Goal: Task Accomplishment & Management: Complete application form

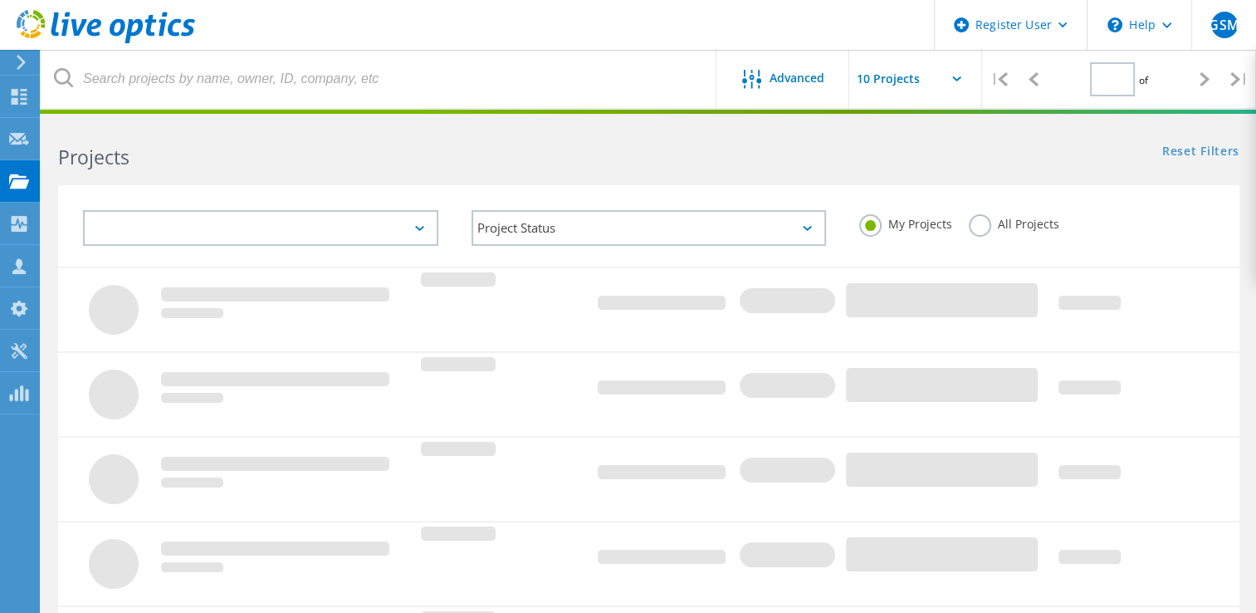
type input "1"
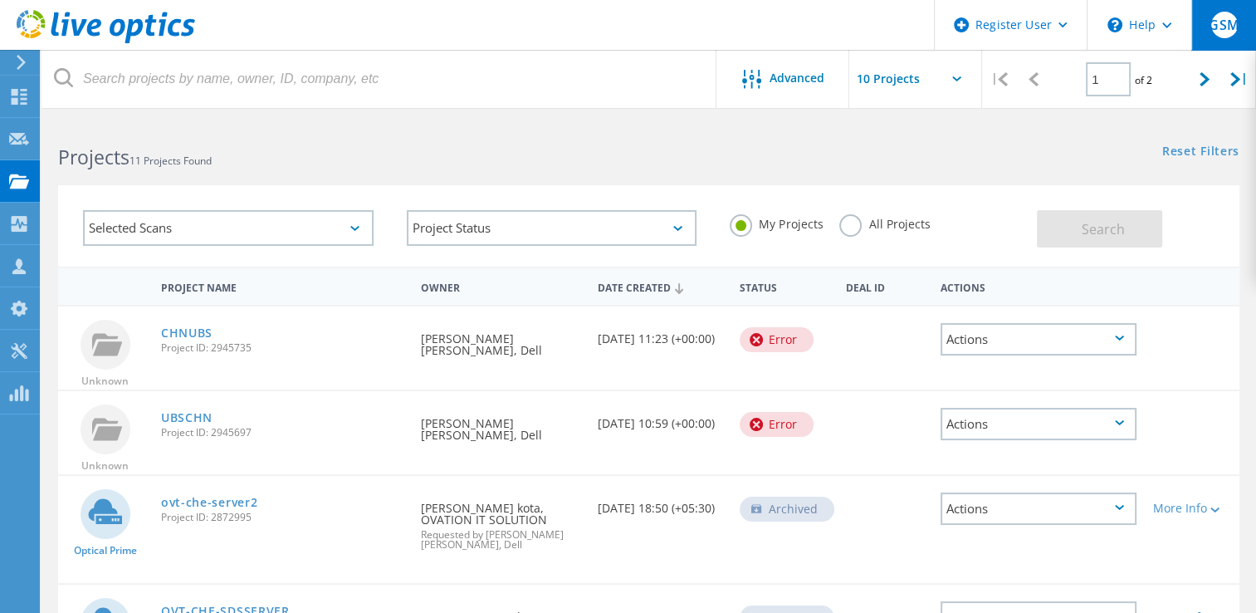
click at [1235, 20] on span "GSM" at bounding box center [1224, 24] width 30 height 13
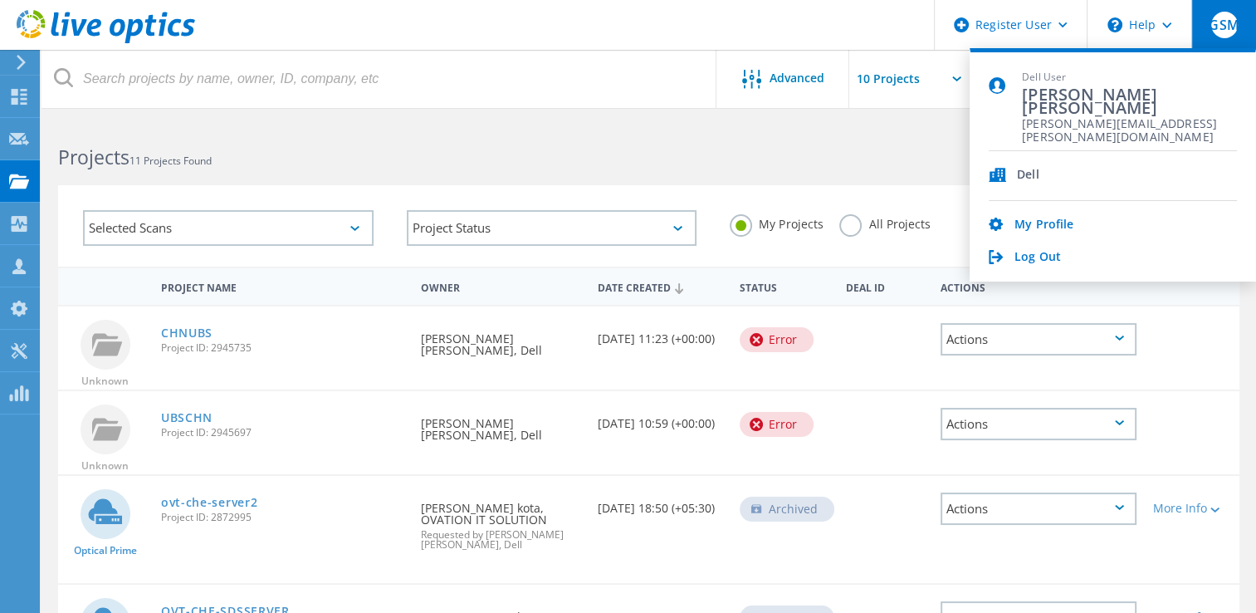
click at [671, 128] on div "Reset Filters Show Filters" at bounding box center [952, 135] width 607 height 31
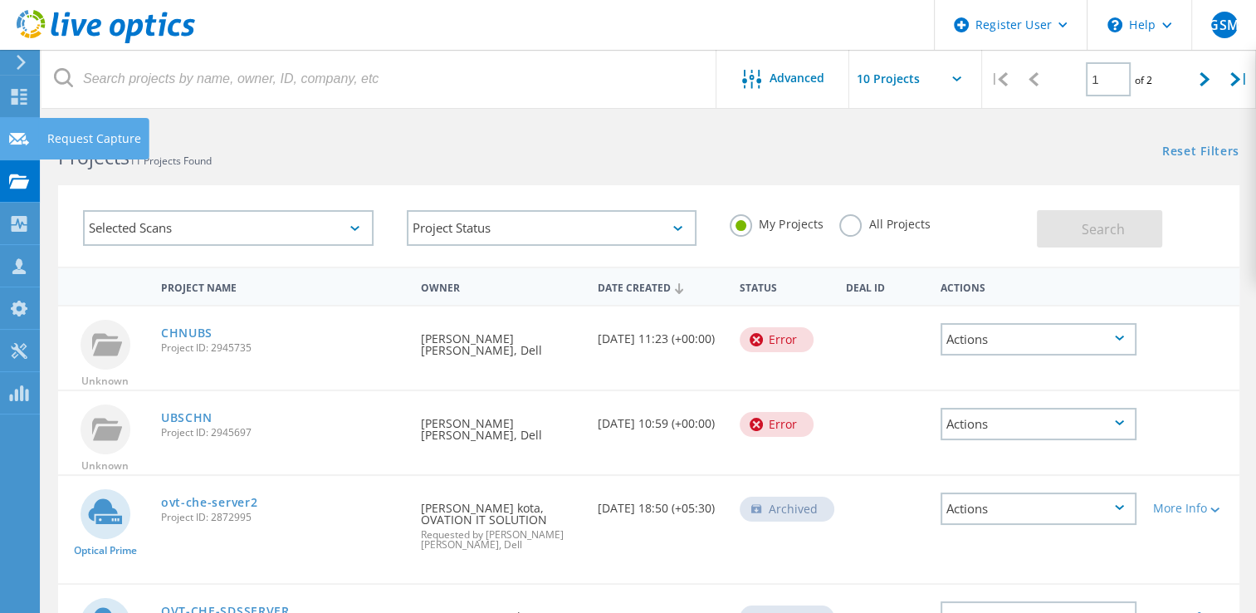
click at [21, 141] on use at bounding box center [19, 138] width 20 height 12
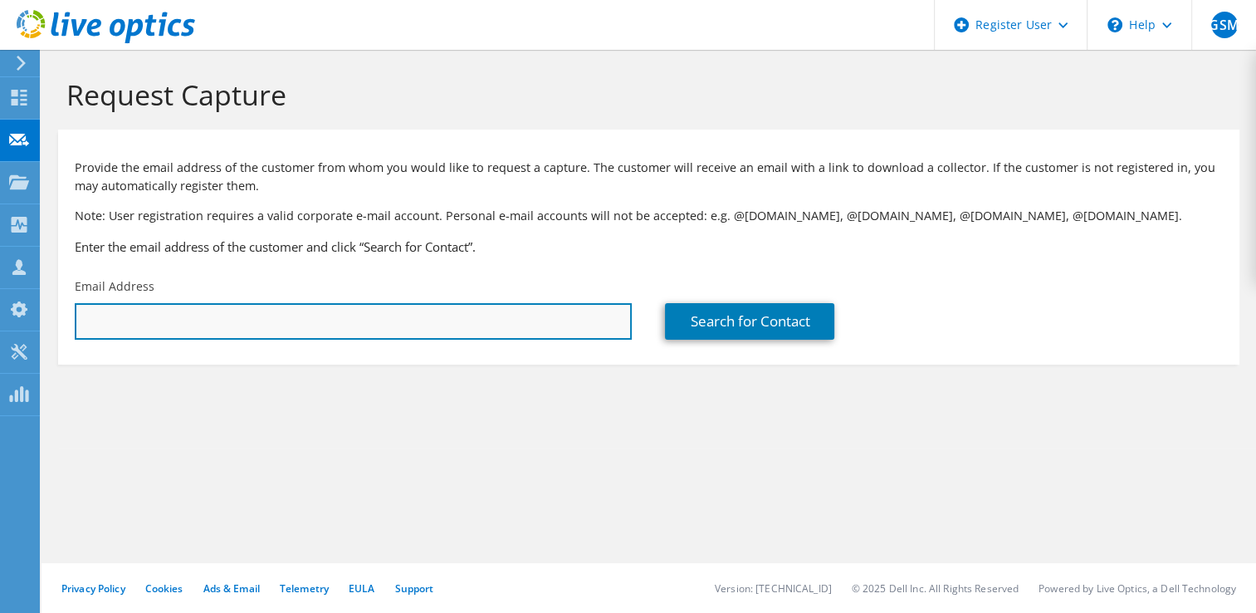
click at [246, 325] on input "text" at bounding box center [353, 321] width 557 height 37
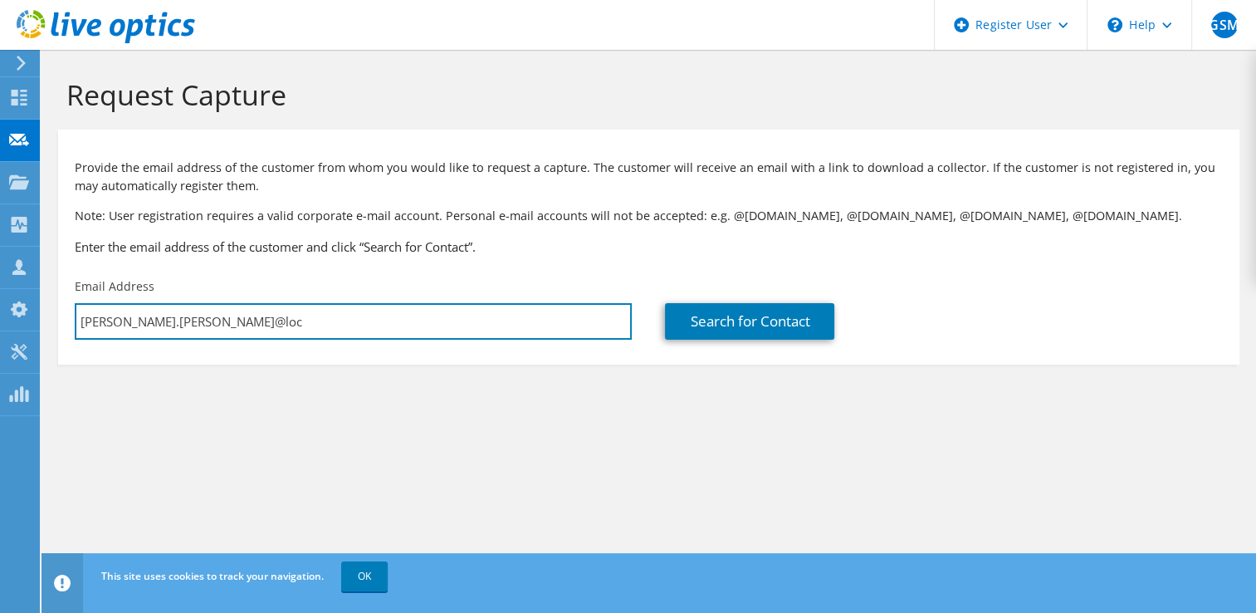
drag, startPoint x: 406, startPoint y: 327, endPoint x: 66, endPoint y: 344, distance: 340.0
click at [66, 344] on div "Email Address tharun.kurapati@loc" at bounding box center [353, 309] width 590 height 78
paste input "uz.com"
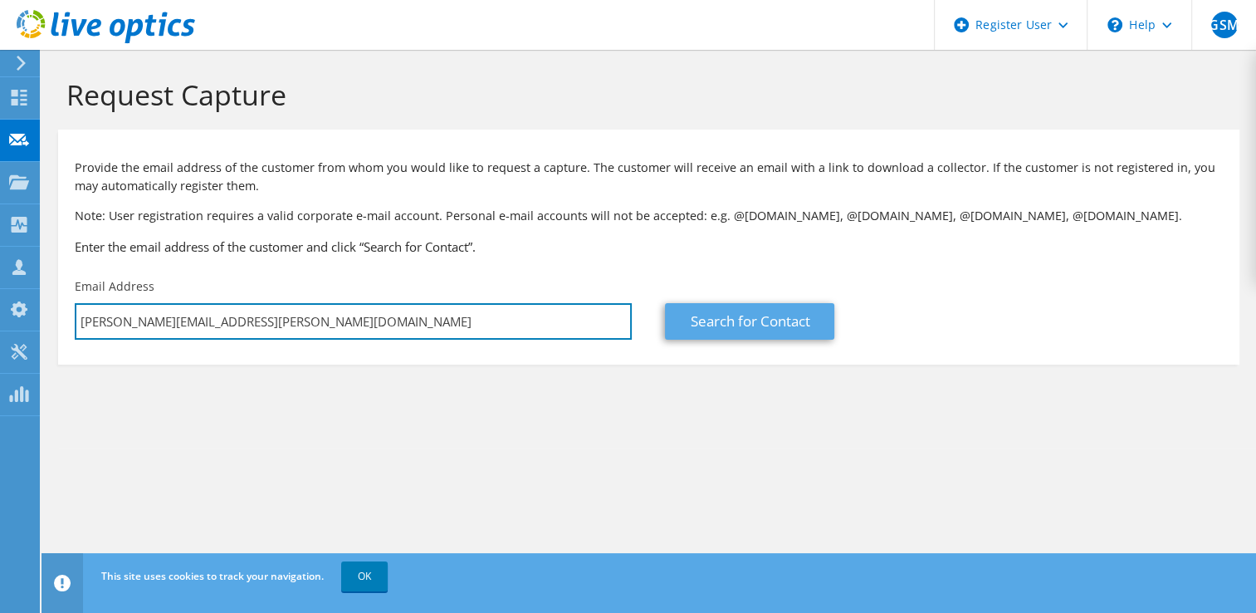
type input "tharun.kurapati@locuz.com"
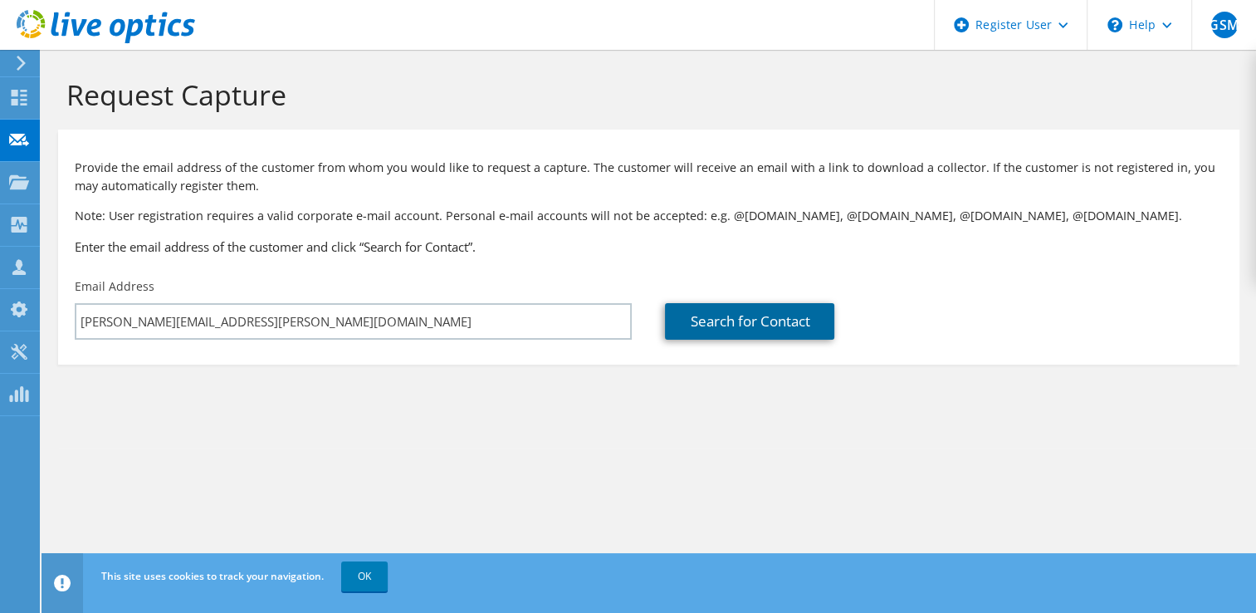
click at [705, 319] on link "Search for Contact" at bounding box center [749, 321] width 169 height 37
type input "Locuz Enterprise Solutions Ltd-Chennai"
type input "Tharun"
type input "Kurapati"
type input "India"
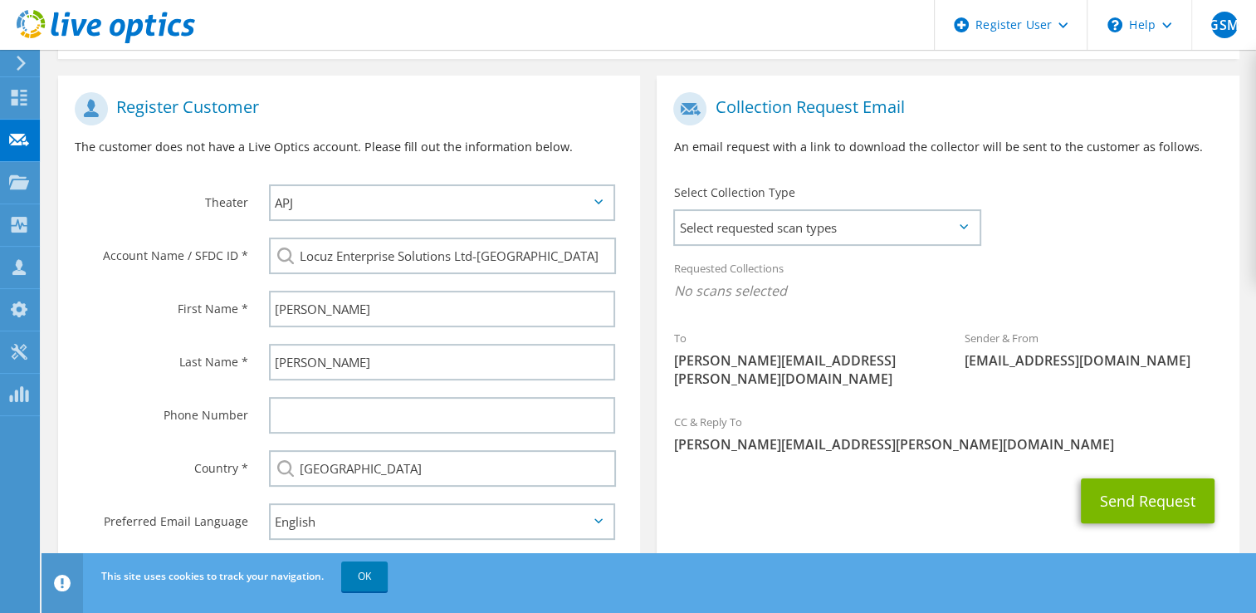
scroll to position [332, 0]
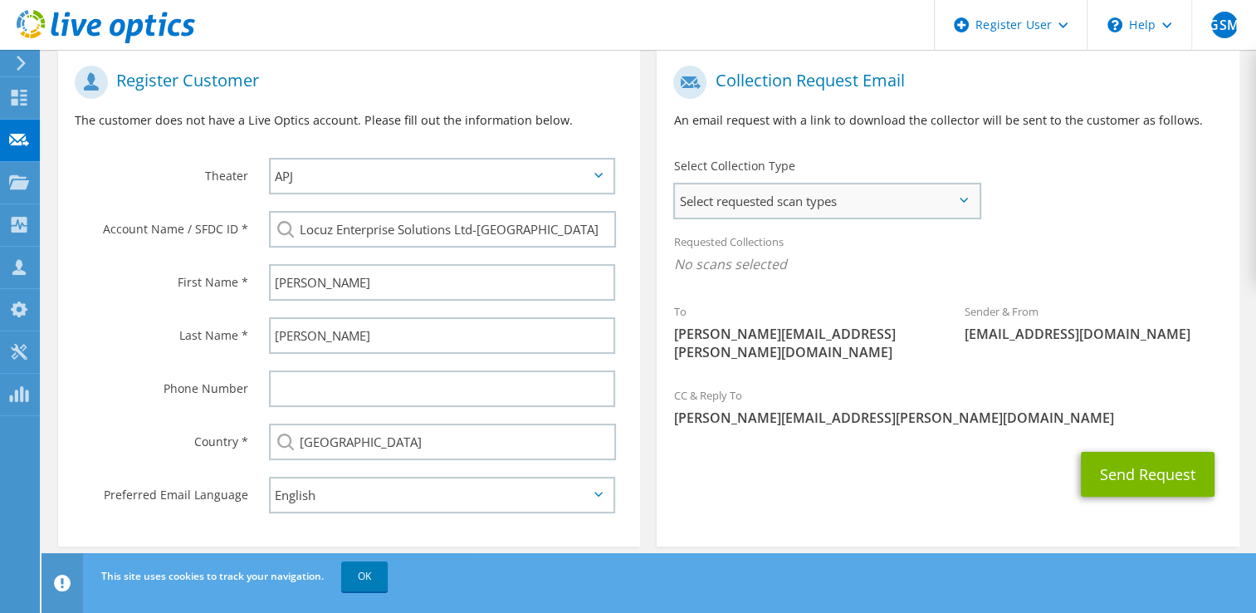
click at [874, 200] on span "Select requested scan types" at bounding box center [826, 200] width 303 height 33
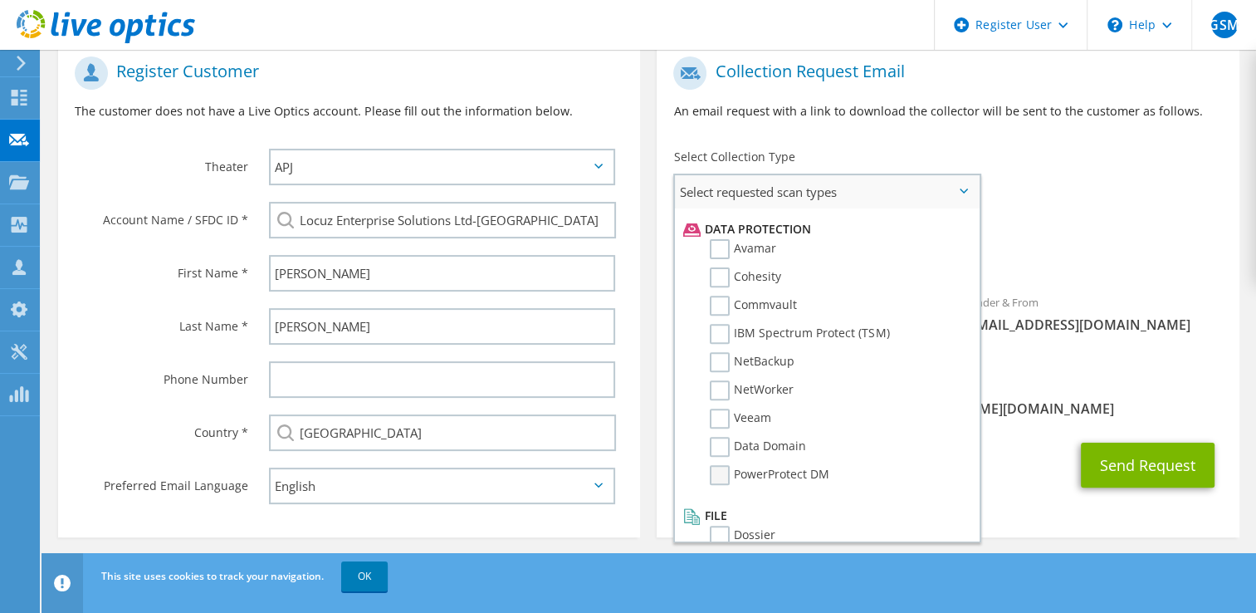
scroll to position [344, 0]
click at [739, 523] on label "Dossier" at bounding box center [743, 533] width 66 height 20
click at [0, 0] on input "Dossier" at bounding box center [0, 0] width 0 height 0
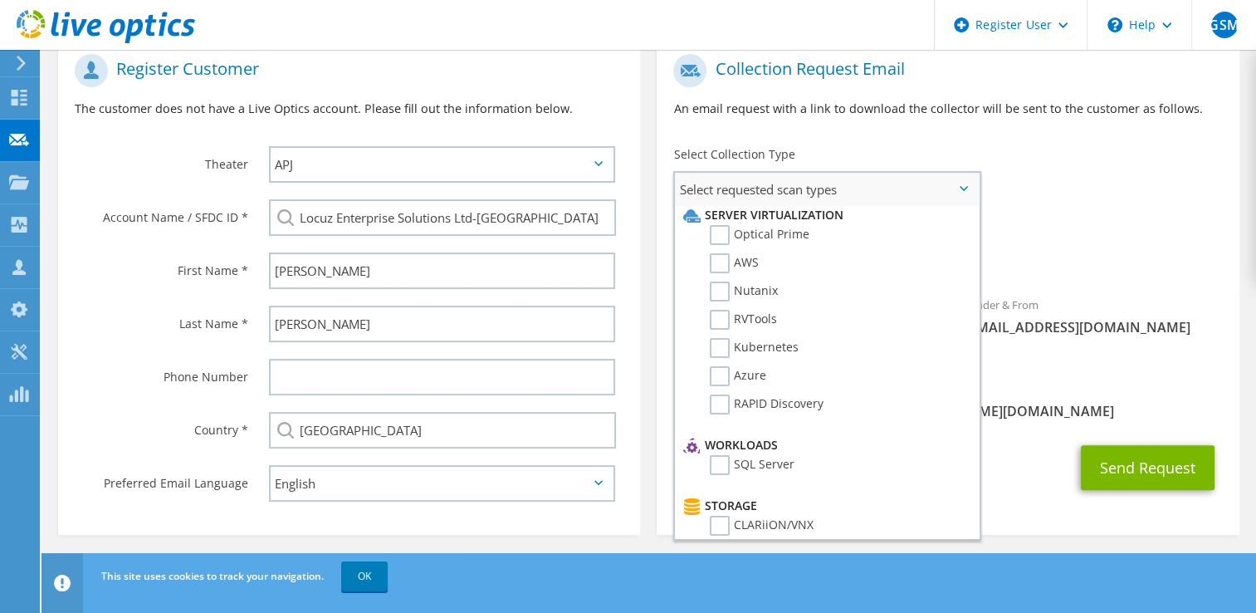
scroll to position [0, 0]
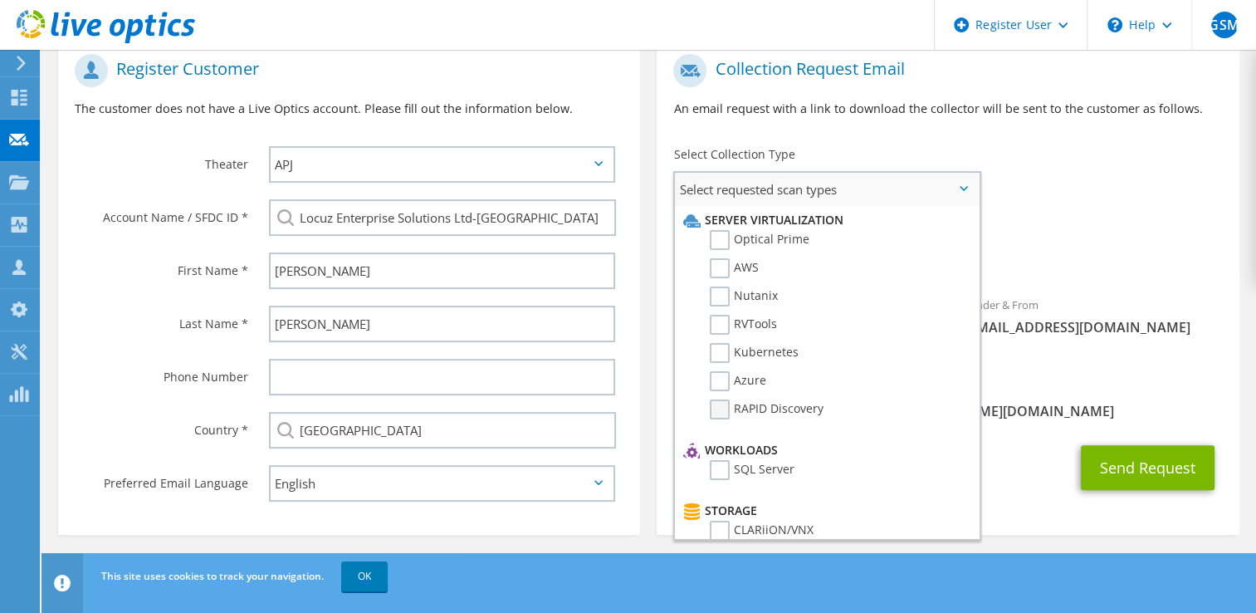
click at [750, 404] on label "RAPID Discovery" at bounding box center [767, 409] width 114 height 20
click at [0, 0] on input "RAPID Discovery" at bounding box center [0, 0] width 0 height 0
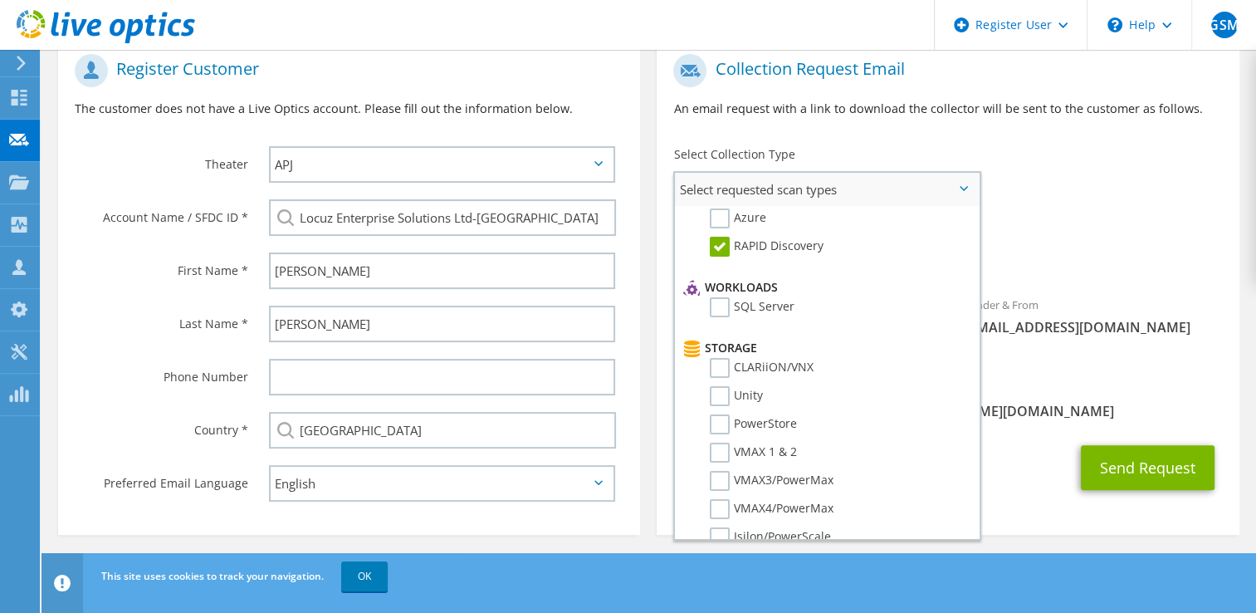
scroll to position [166, 0]
click at [771, 297] on label "SQL Server" at bounding box center [752, 304] width 85 height 20
click at [0, 0] on input "SQL Server" at bounding box center [0, 0] width 0 height 0
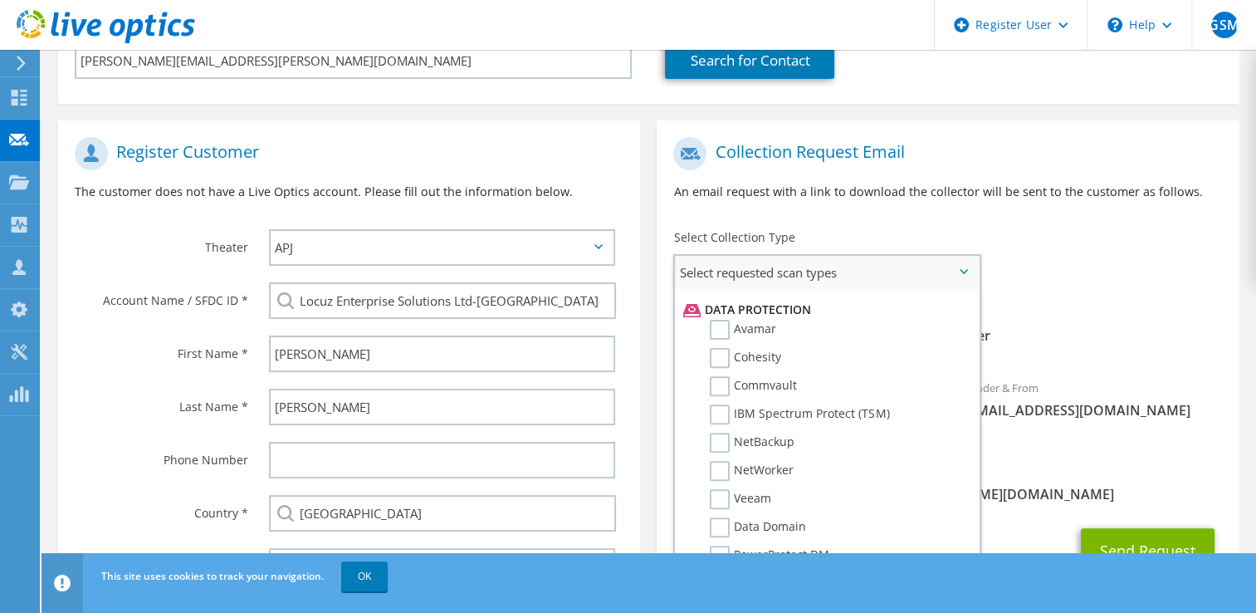
scroll to position [344, 0]
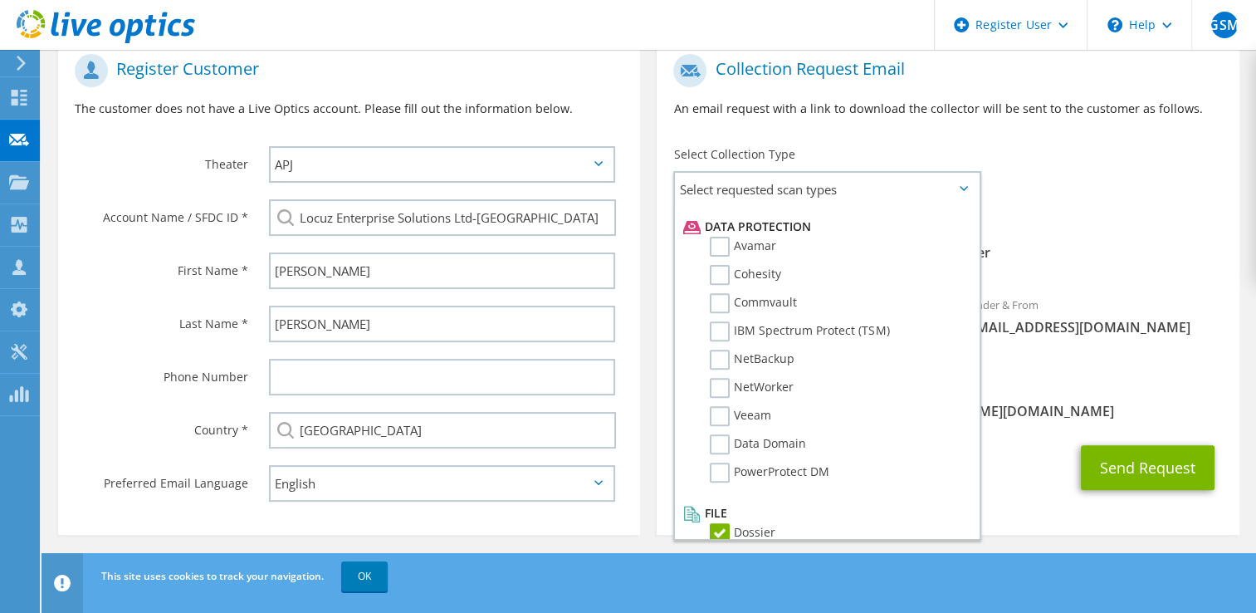
click at [1031, 402] on span "[PERSON_NAME][EMAIL_ADDRESS][PERSON_NAME][DOMAIN_NAME]" at bounding box center [947, 411] width 549 height 18
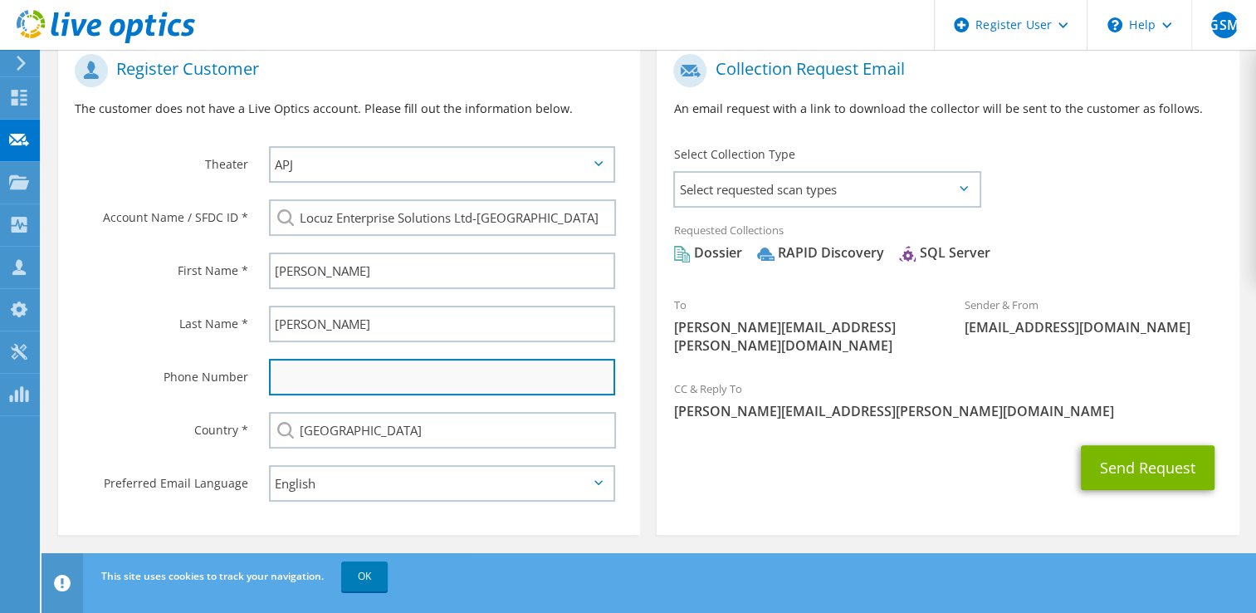
click at [404, 380] on input "text" at bounding box center [442, 377] width 347 height 37
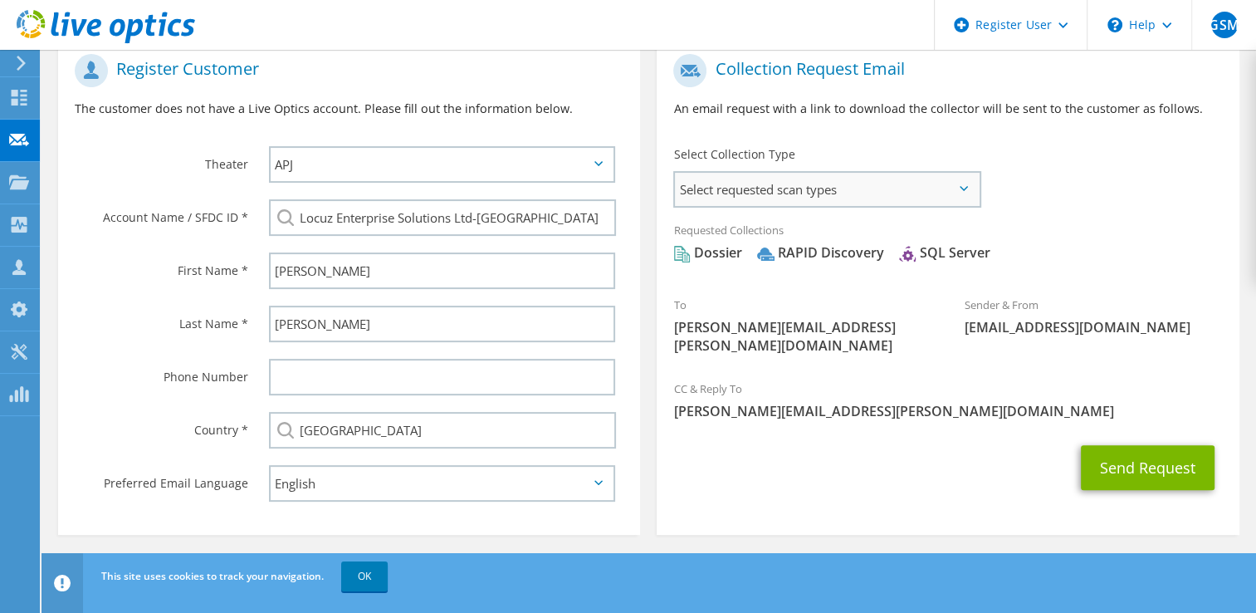
click at [819, 194] on span "Select requested scan types" at bounding box center [826, 189] width 303 height 33
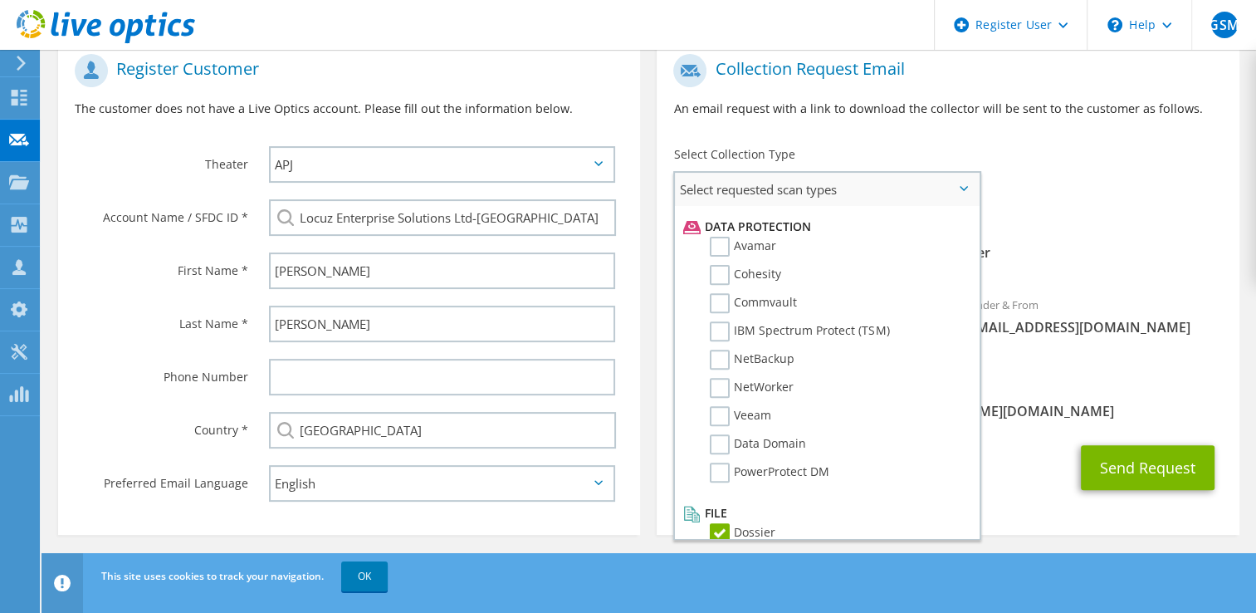
click at [819, 194] on span "Select requested scan types" at bounding box center [826, 189] width 303 height 33
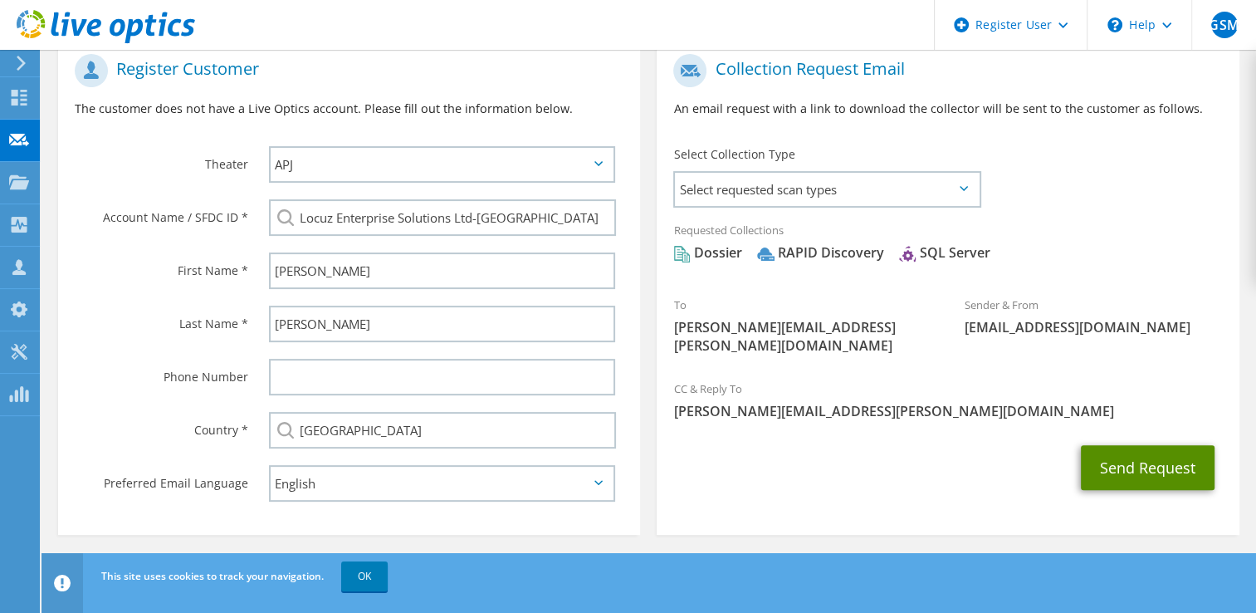
click at [1116, 445] on button "Send Request" at bounding box center [1148, 467] width 134 height 45
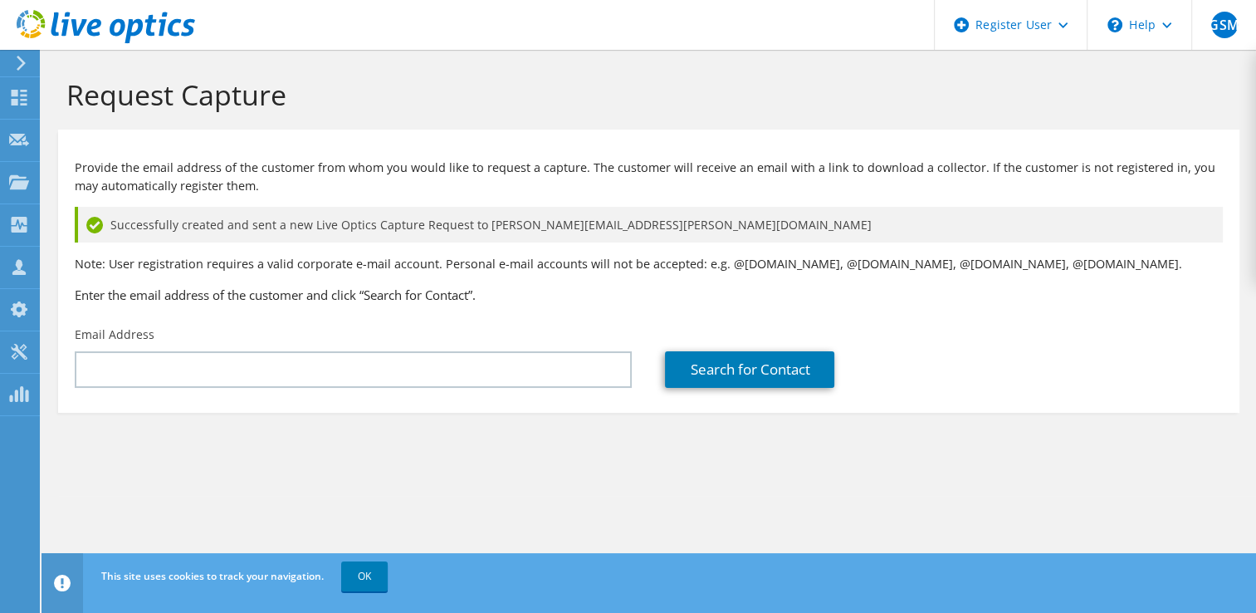
click at [400, 456] on section "Request Capture Provide the email address of the customer from whom you would l…" at bounding box center [649, 273] width 1215 height 446
click at [365, 588] on link "OK" at bounding box center [364, 576] width 47 height 30
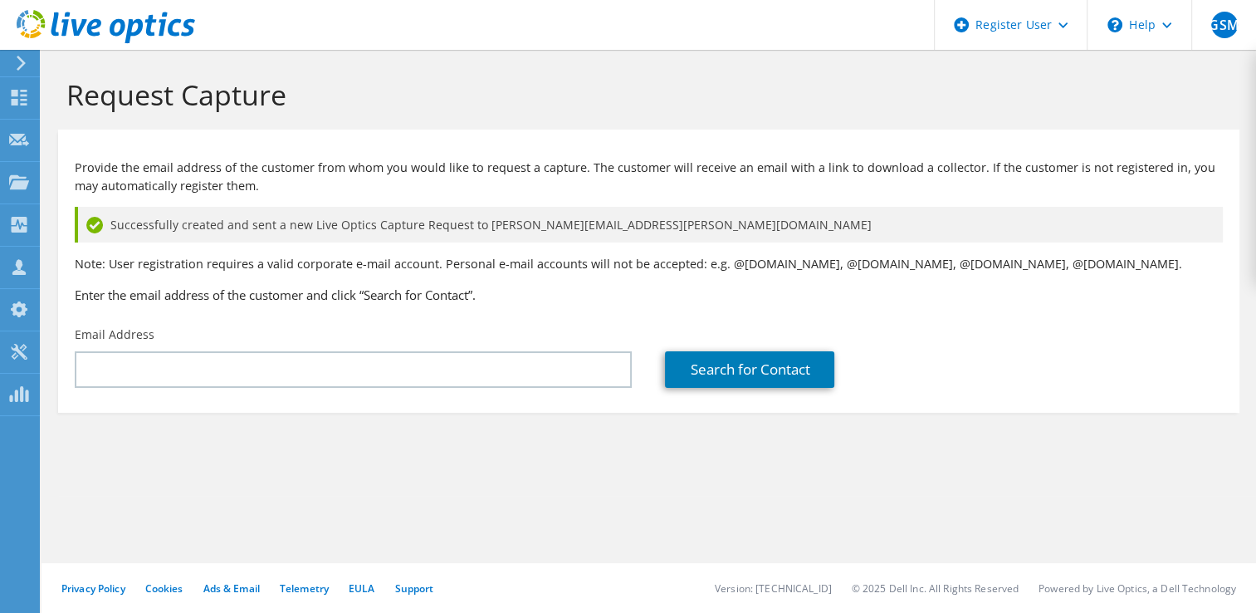
drag, startPoint x: 344, startPoint y: 499, endPoint x: 323, endPoint y: 484, distance: 25.6
click at [344, 499] on div "Request Capture Provide the email address of the customer from whom you would l…" at bounding box center [649, 331] width 1215 height 563
click at [16, 316] on div at bounding box center [19, 311] width 20 height 18
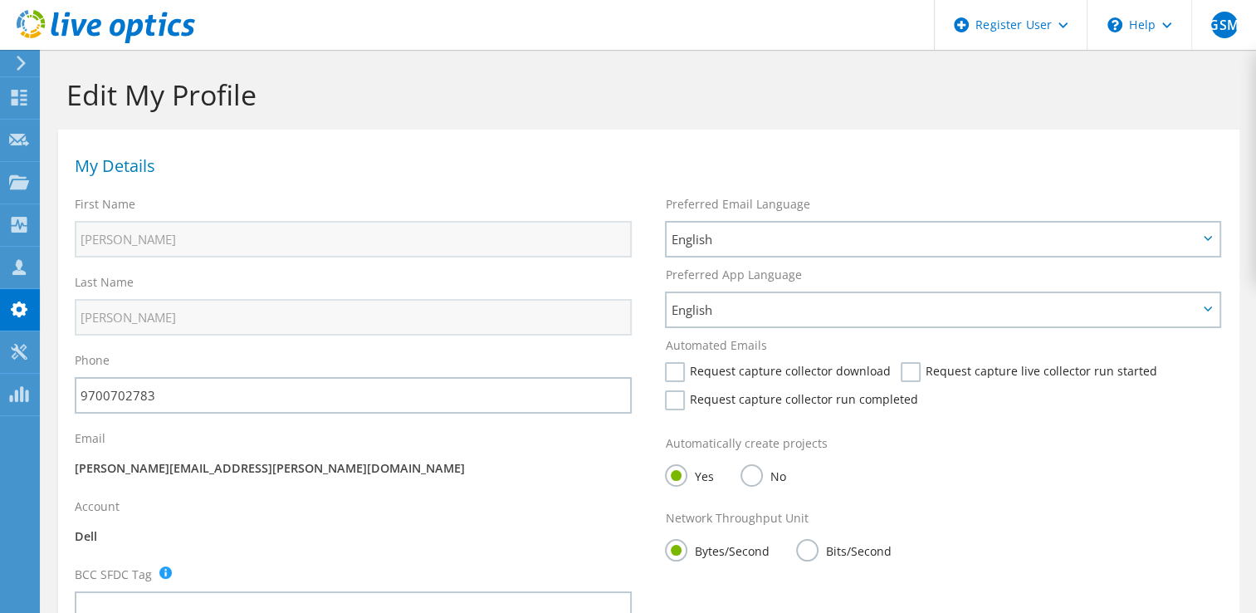
click at [22, 218] on use at bounding box center [20, 225] width 16 height 16
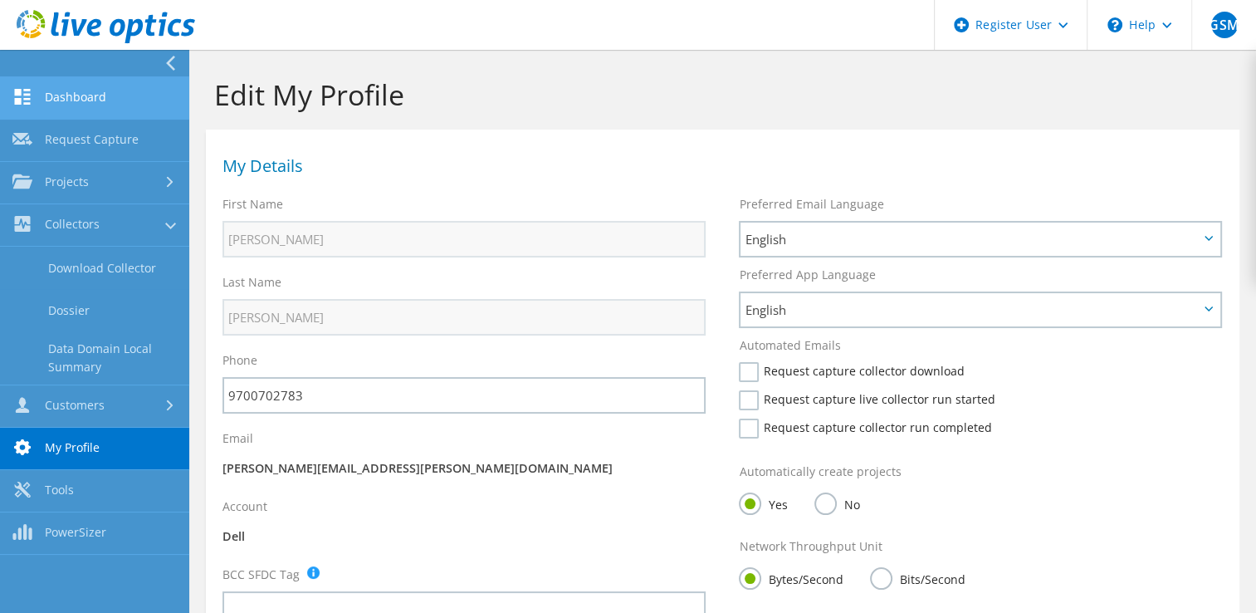
click at [119, 81] on link "Dashboard" at bounding box center [94, 98] width 189 height 42
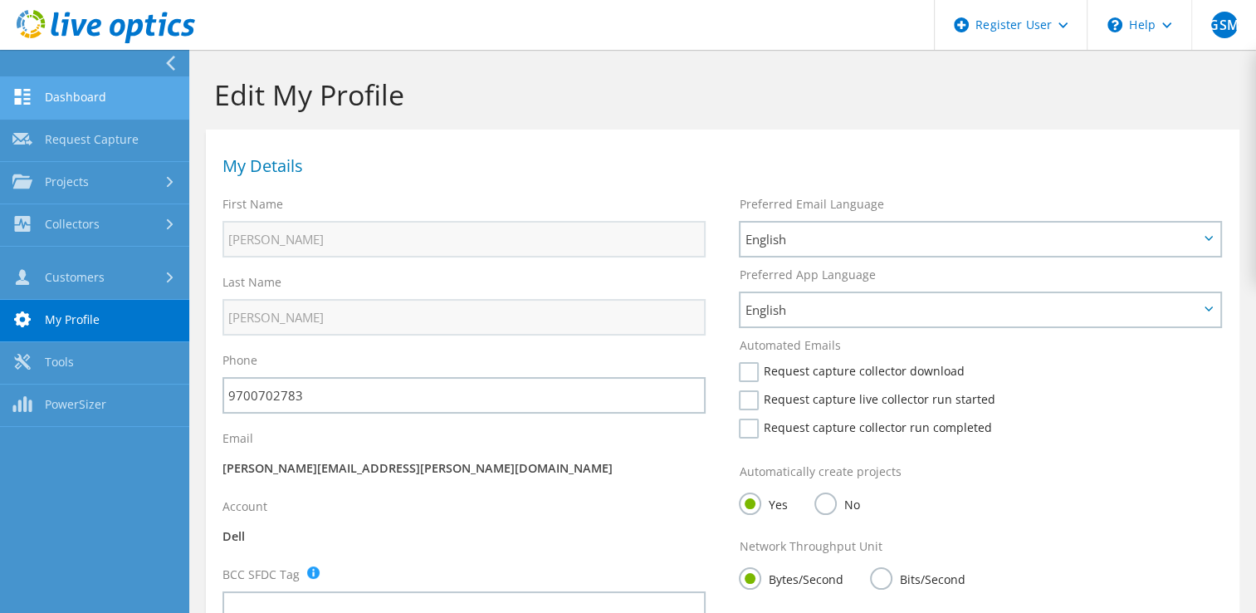
click at [123, 91] on link "Dashboard" at bounding box center [94, 98] width 189 height 42
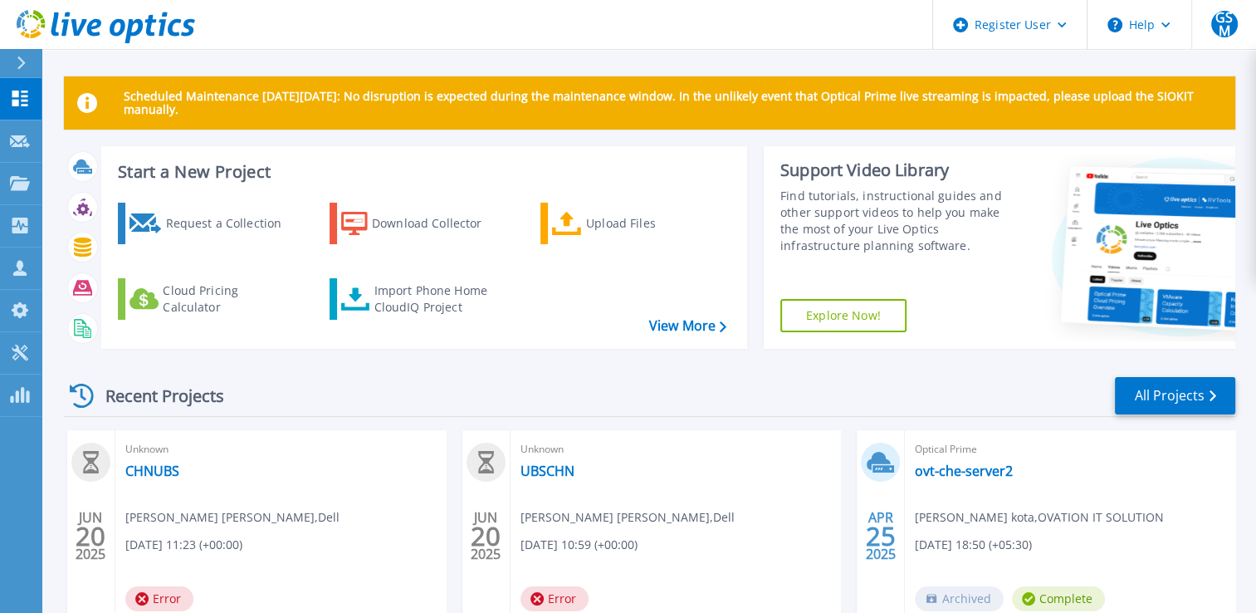
click at [844, 311] on link "Explore Now!" at bounding box center [844, 315] width 126 height 33
